Goal: Information Seeking & Learning: Learn about a topic

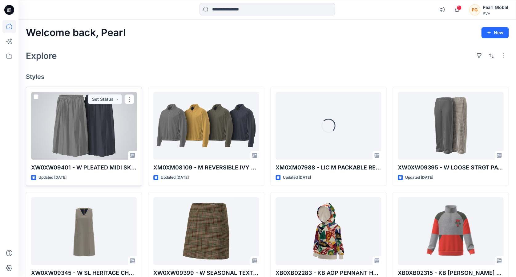
click at [93, 134] on div at bounding box center [84, 126] width 106 height 68
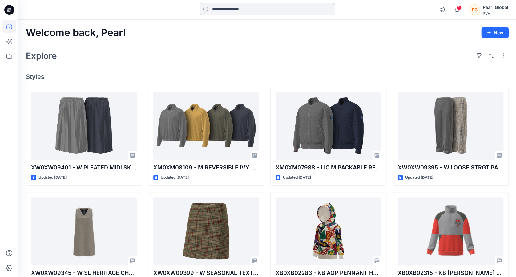
click at [256, 9] on input at bounding box center [268, 9] width 136 height 12
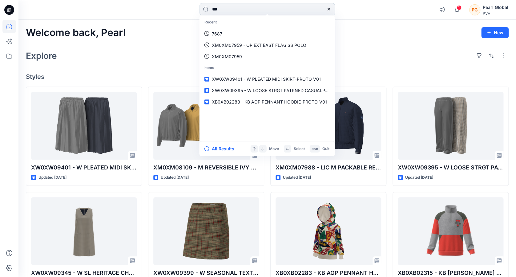
type input "****"
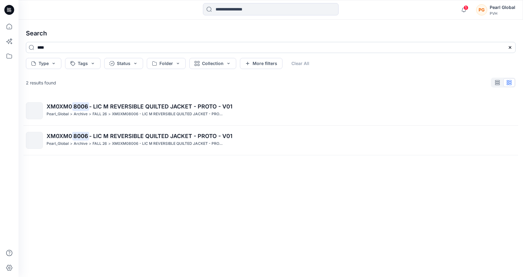
drag, startPoint x: 61, startPoint y: 43, endPoint x: 29, endPoint y: 43, distance: 31.7
click at [29, 43] on input "****" at bounding box center [270, 47] width 489 height 11
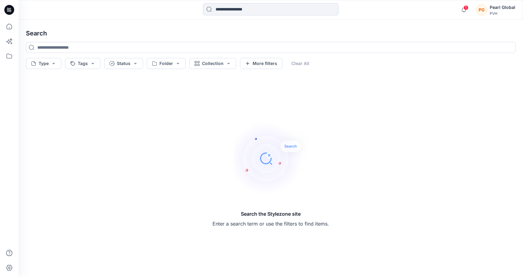
click at [133, 30] on h4 "Search" at bounding box center [270, 33] width 499 height 17
drag, startPoint x: 31, startPoint y: 36, endPoint x: 21, endPoint y: 33, distance: 10.1
click at [29, 36] on h4 "Search" at bounding box center [270, 33] width 499 height 17
click at [10, 9] on icon at bounding box center [9, 9] width 3 height 0
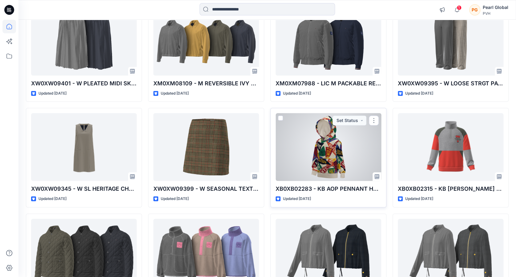
scroll to position [149, 0]
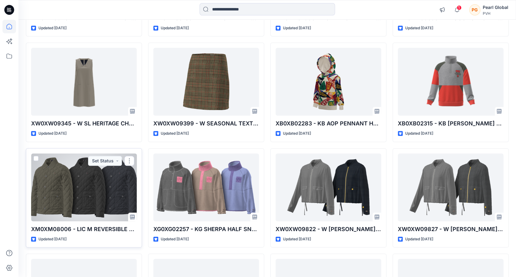
click at [89, 191] on div at bounding box center [84, 187] width 106 height 68
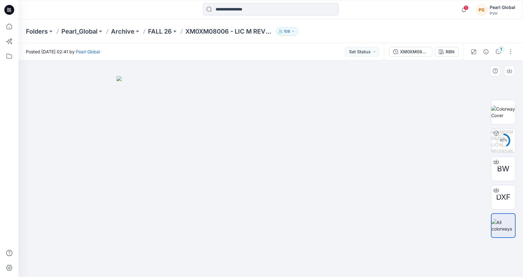
drag, startPoint x: 336, startPoint y: 237, endPoint x: 345, endPoint y: 201, distance: 36.8
click at [345, 201] on img at bounding box center [270, 176] width 308 height 201
drag, startPoint x: 342, startPoint y: 232, endPoint x: 281, endPoint y: 234, distance: 61.1
click at [281, 234] on img at bounding box center [270, 176] width 308 height 201
drag, startPoint x: 276, startPoint y: 240, endPoint x: 361, endPoint y: 230, distance: 85.9
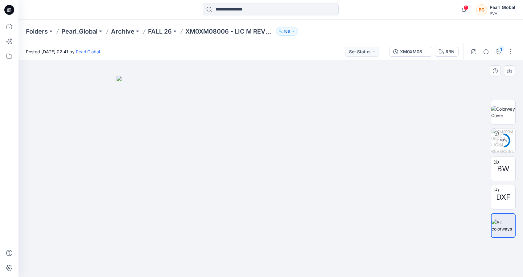
click at [348, 237] on img at bounding box center [270, 176] width 308 height 201
drag, startPoint x: 388, startPoint y: 219, endPoint x: 315, endPoint y: 226, distance: 72.7
click at [315, 226] on img at bounding box center [270, 176] width 308 height 201
click at [421, 168] on img at bounding box center [270, 176] width 308 height 201
drag, startPoint x: 371, startPoint y: 240, endPoint x: 414, endPoint y: 234, distance: 43.3
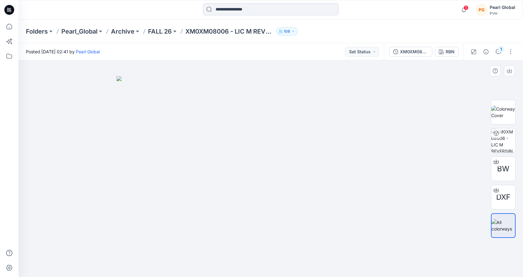
click at [414, 234] on img at bounding box center [270, 176] width 308 height 201
drag, startPoint x: 301, startPoint y: 234, endPoint x: 375, endPoint y: 231, distance: 73.7
click at [322, 231] on img at bounding box center [270, 176] width 308 height 201
drag, startPoint x: 253, startPoint y: 229, endPoint x: 285, endPoint y: 228, distance: 32.4
click at [285, 228] on img at bounding box center [270, 176] width 308 height 201
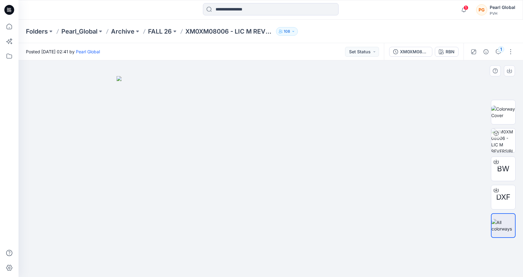
drag, startPoint x: 302, startPoint y: 231, endPoint x: 256, endPoint y: 231, distance: 45.9
click at [256, 231] on img at bounding box center [270, 176] width 308 height 201
drag, startPoint x: 337, startPoint y: 225, endPoint x: 311, endPoint y: 226, distance: 26.8
click at [317, 226] on img at bounding box center [270, 176] width 308 height 201
drag, startPoint x: 304, startPoint y: 224, endPoint x: 348, endPoint y: 225, distance: 43.1
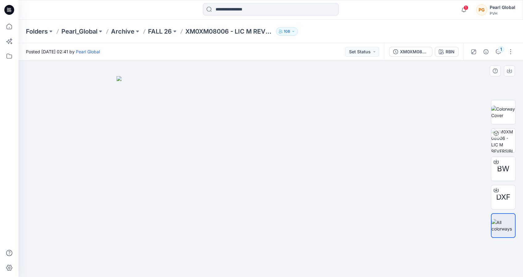
click at [337, 225] on img at bounding box center [270, 176] width 308 height 201
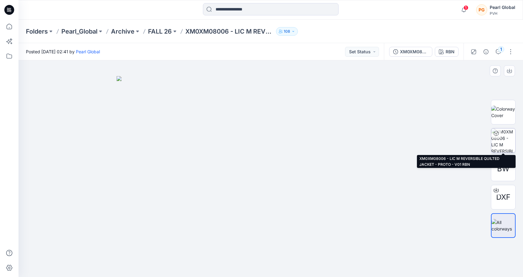
click at [501, 141] on img at bounding box center [503, 141] width 24 height 24
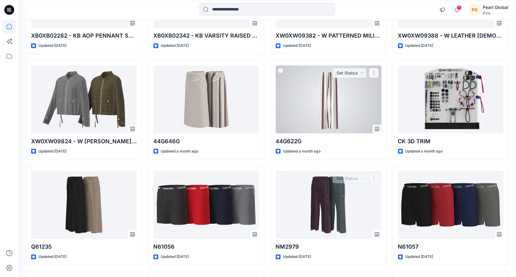
scroll to position [652, 0]
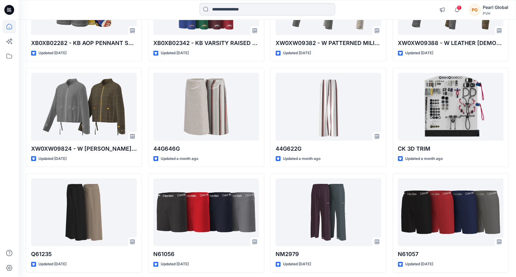
click at [263, 8] on input at bounding box center [268, 9] width 136 height 12
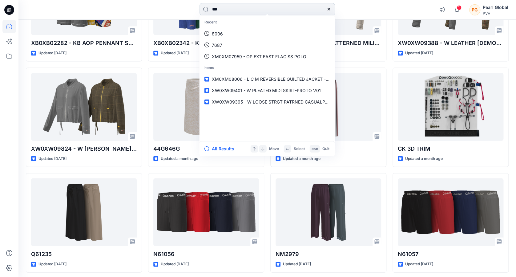
type input "****"
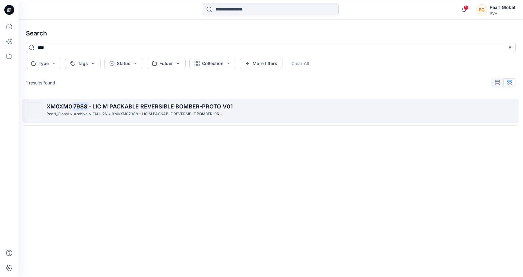
click at [83, 105] on mark "7988" at bounding box center [80, 106] width 16 height 9
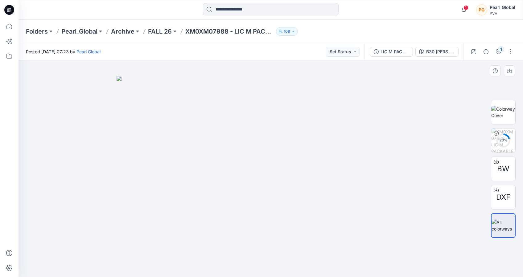
drag, startPoint x: 312, startPoint y: 240, endPoint x: 261, endPoint y: 240, distance: 50.5
click at [261, 240] on img at bounding box center [270, 176] width 308 height 201
drag, startPoint x: 275, startPoint y: 265, endPoint x: 335, endPoint y: 268, distance: 59.2
click at [335, 268] on div at bounding box center [270, 168] width 504 height 217
click at [283, 249] on img at bounding box center [270, 176] width 308 height 201
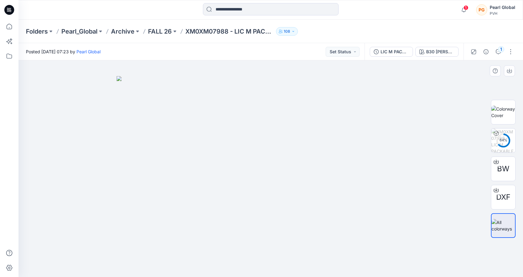
drag, startPoint x: 270, startPoint y: 247, endPoint x: 324, endPoint y: 240, distance: 54.7
click at [311, 242] on img at bounding box center [270, 176] width 308 height 201
click at [260, 240] on img at bounding box center [270, 176] width 308 height 201
